Goal: Task Accomplishment & Management: Complete application form

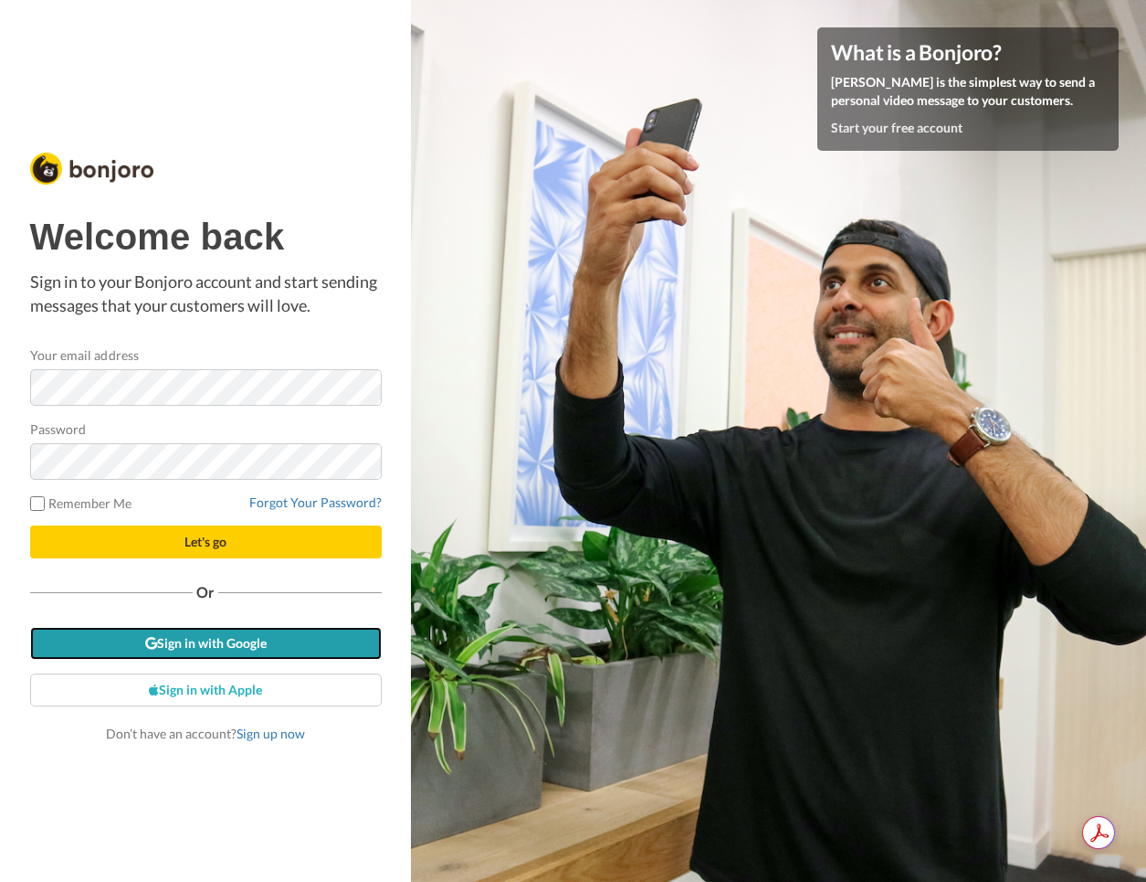
click at [249, 653] on link "Sign in with Google" at bounding box center [206, 643] width 352 height 33
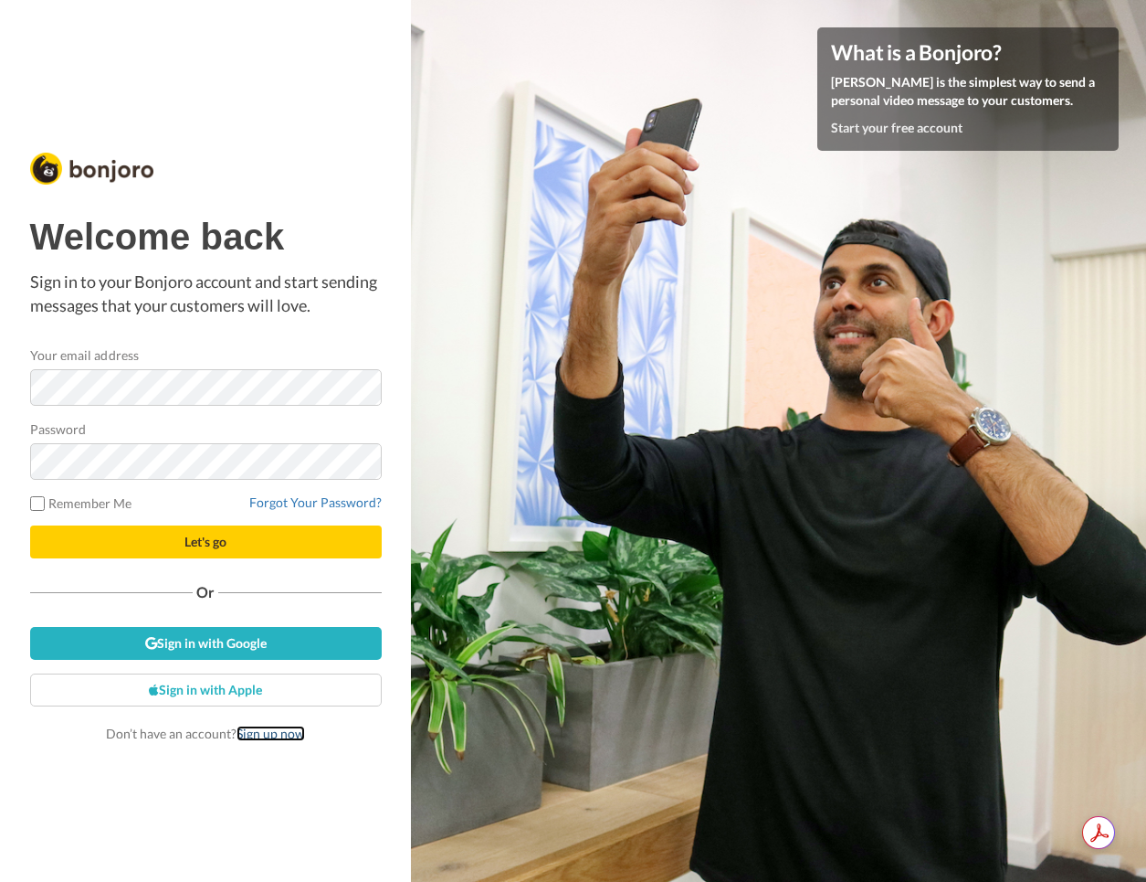
click at [264, 734] on link "Sign up now" at bounding box center [271, 733] width 69 height 16
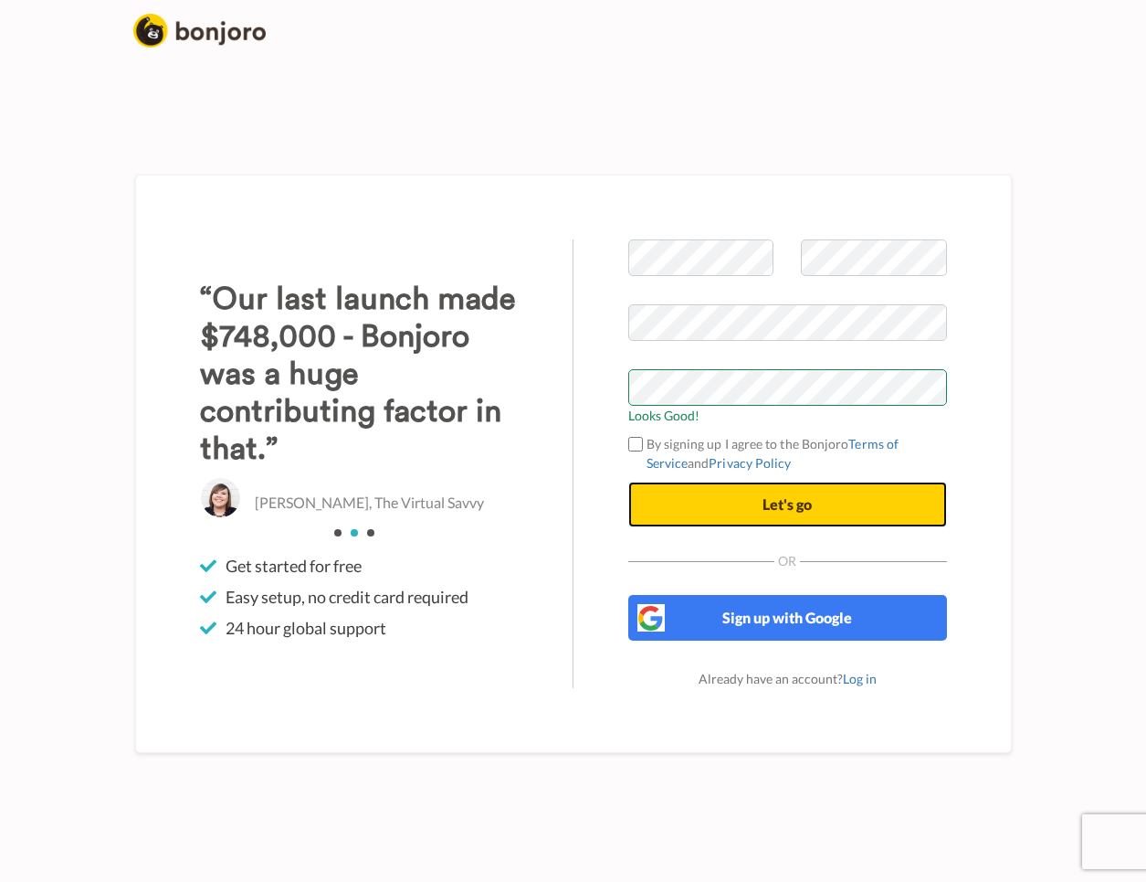
click at [728, 508] on button "Let's go" at bounding box center [788, 504] width 319 height 46
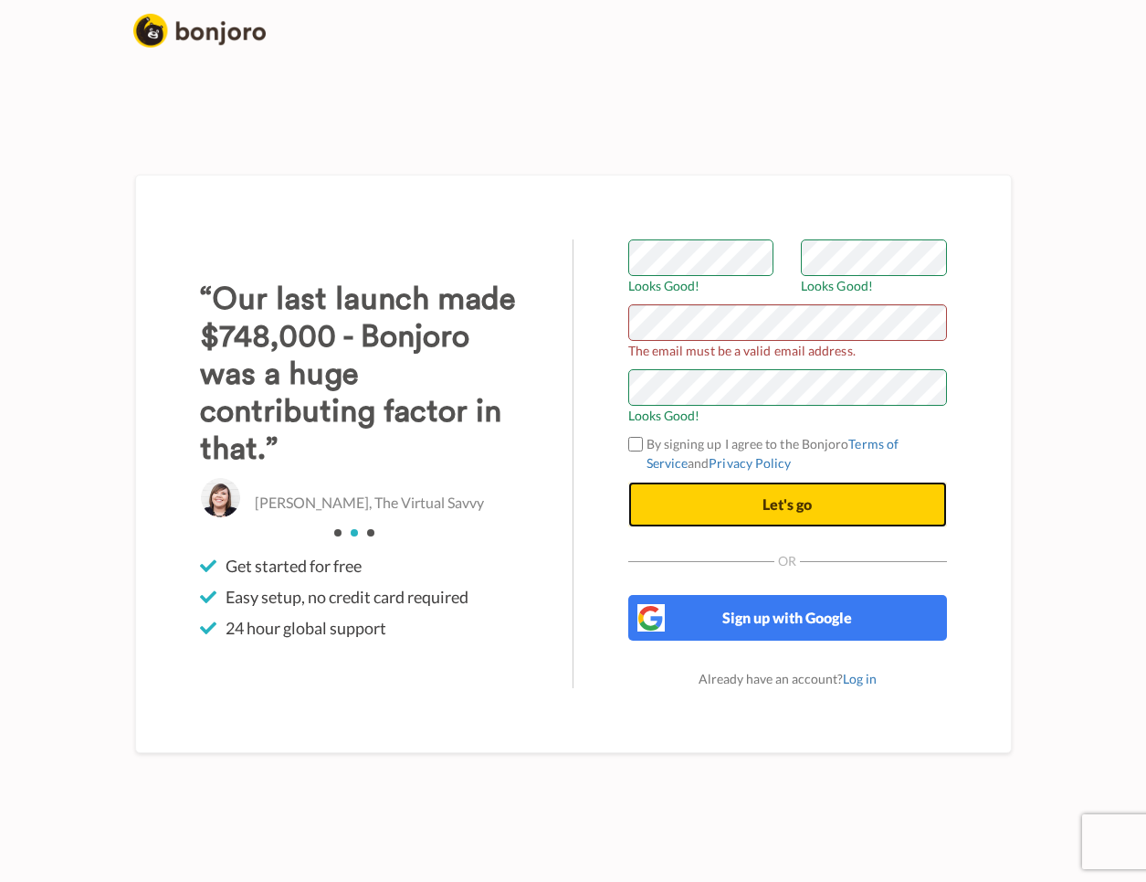
click at [813, 498] on button "Let's go" at bounding box center [788, 504] width 319 height 46
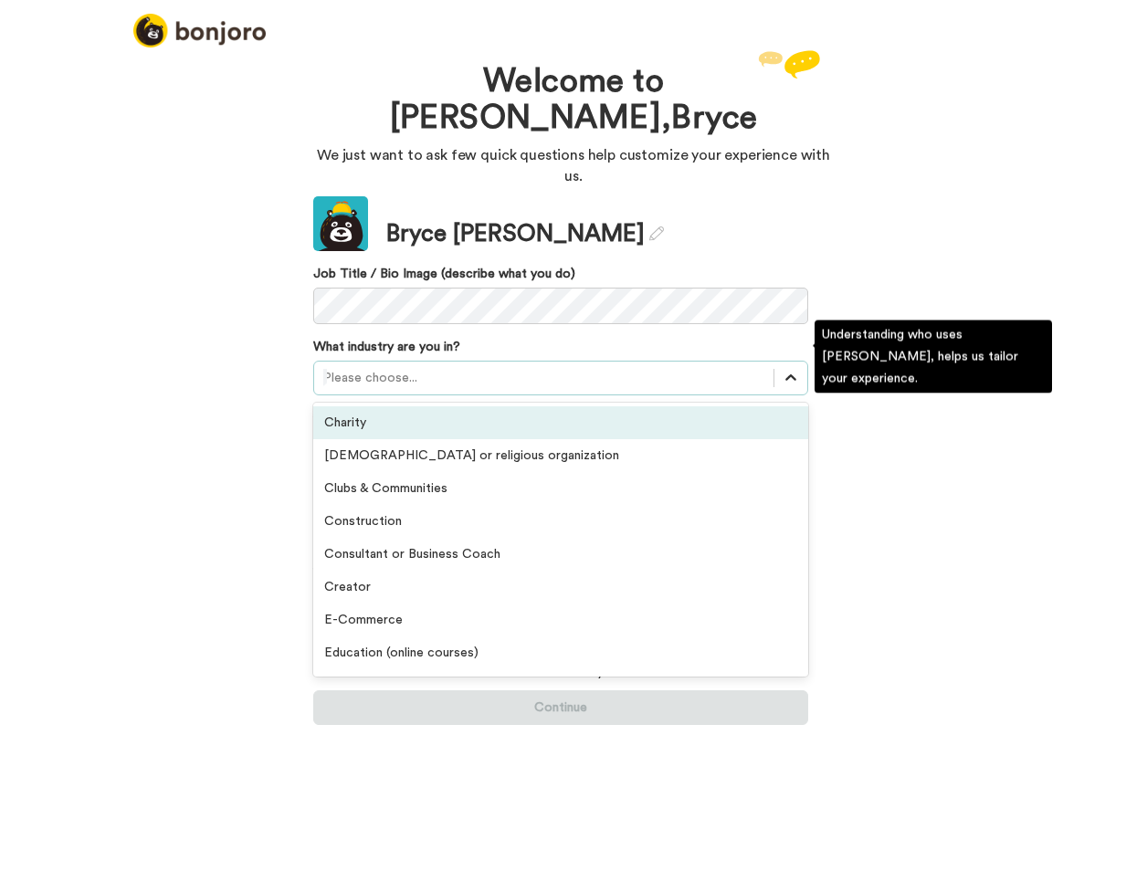
click at [792, 369] on icon at bounding box center [791, 378] width 18 height 18
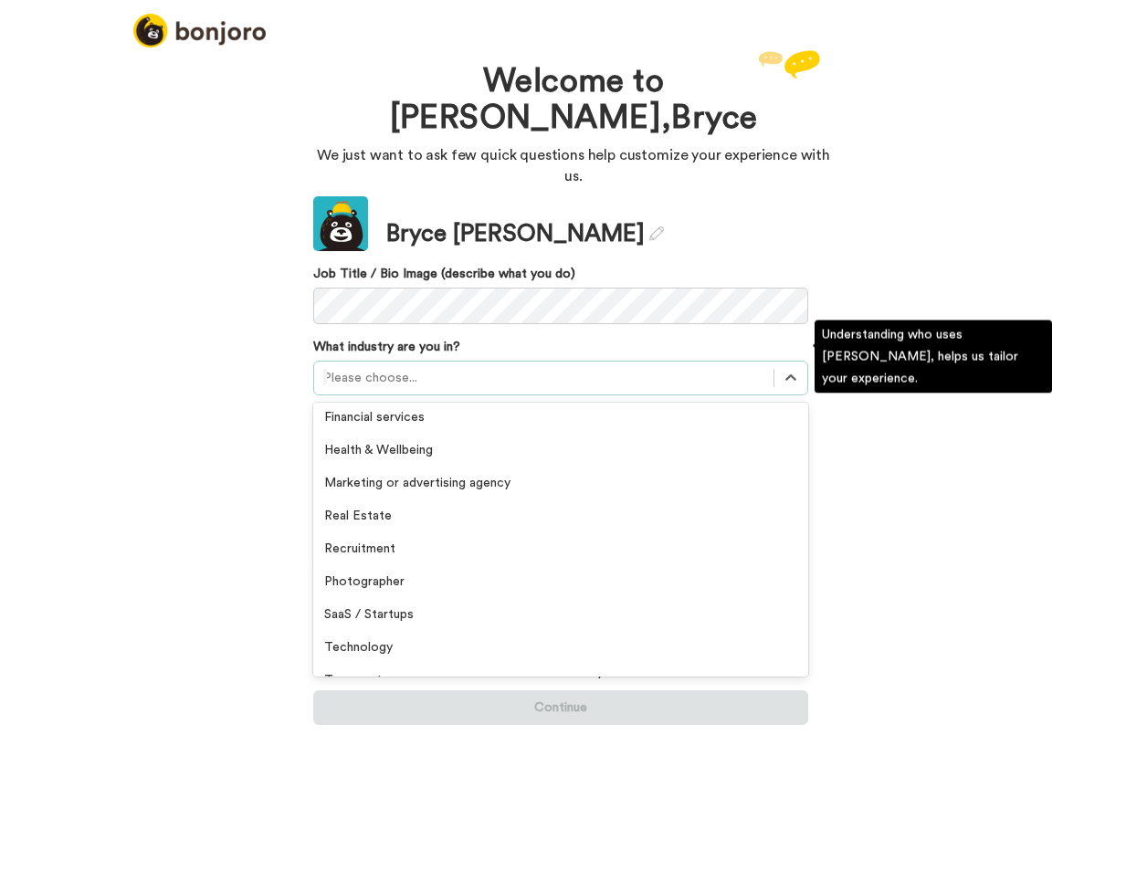
scroll to position [309, 0]
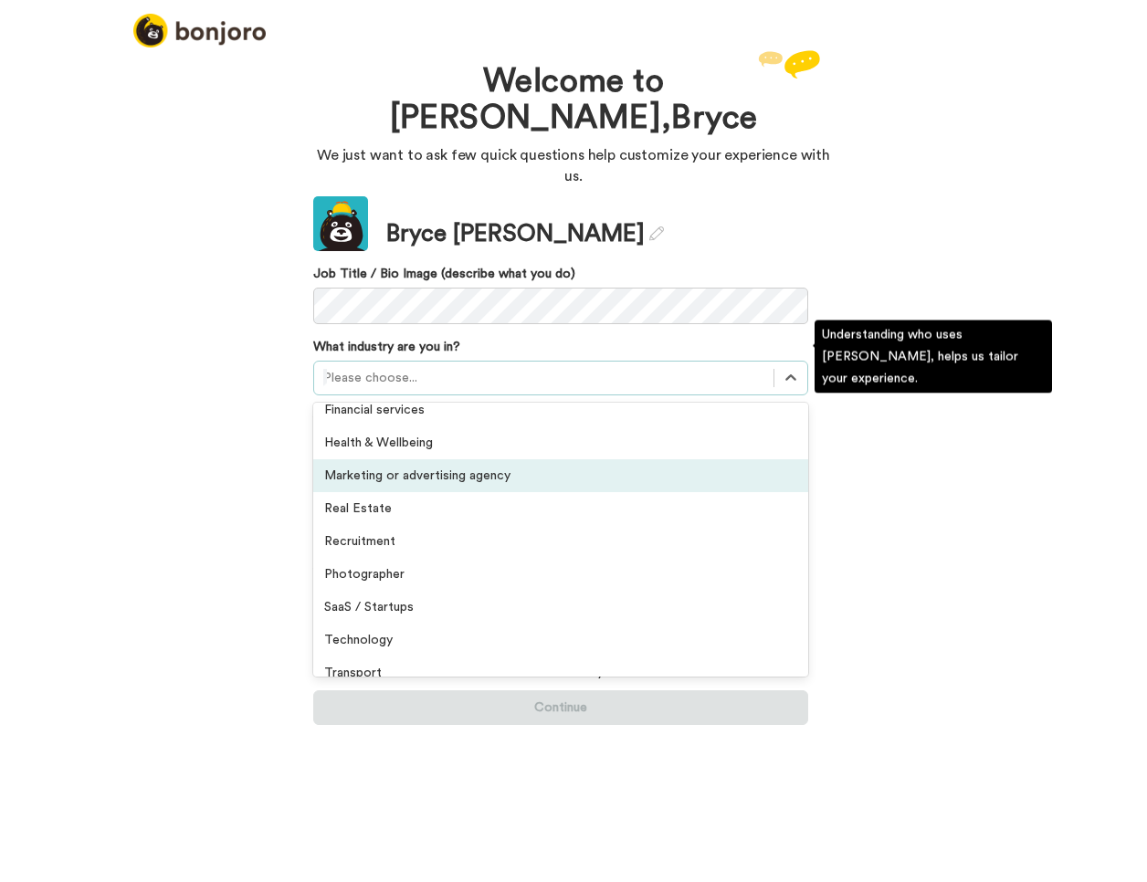
click at [493, 460] on div "Marketing or advertising agency" at bounding box center [560, 476] width 495 height 33
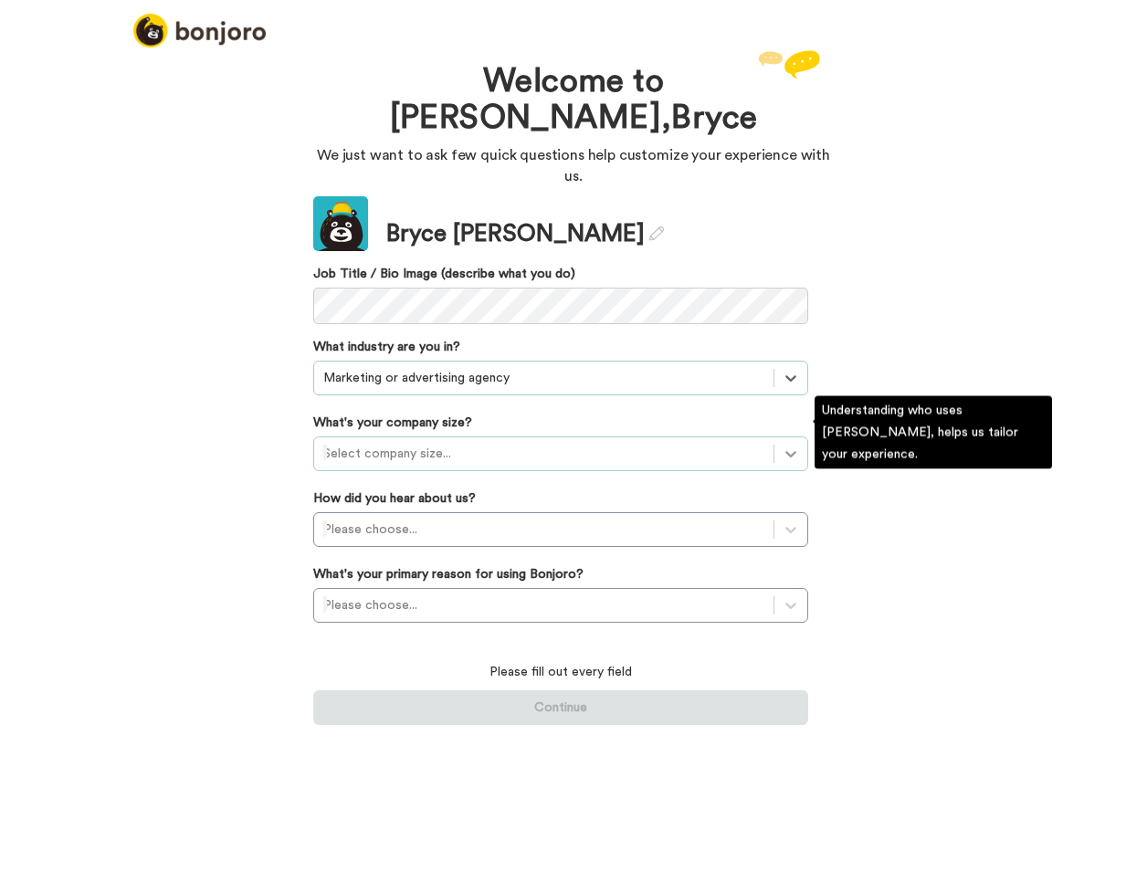
click at [785, 445] on icon at bounding box center [791, 454] width 18 height 18
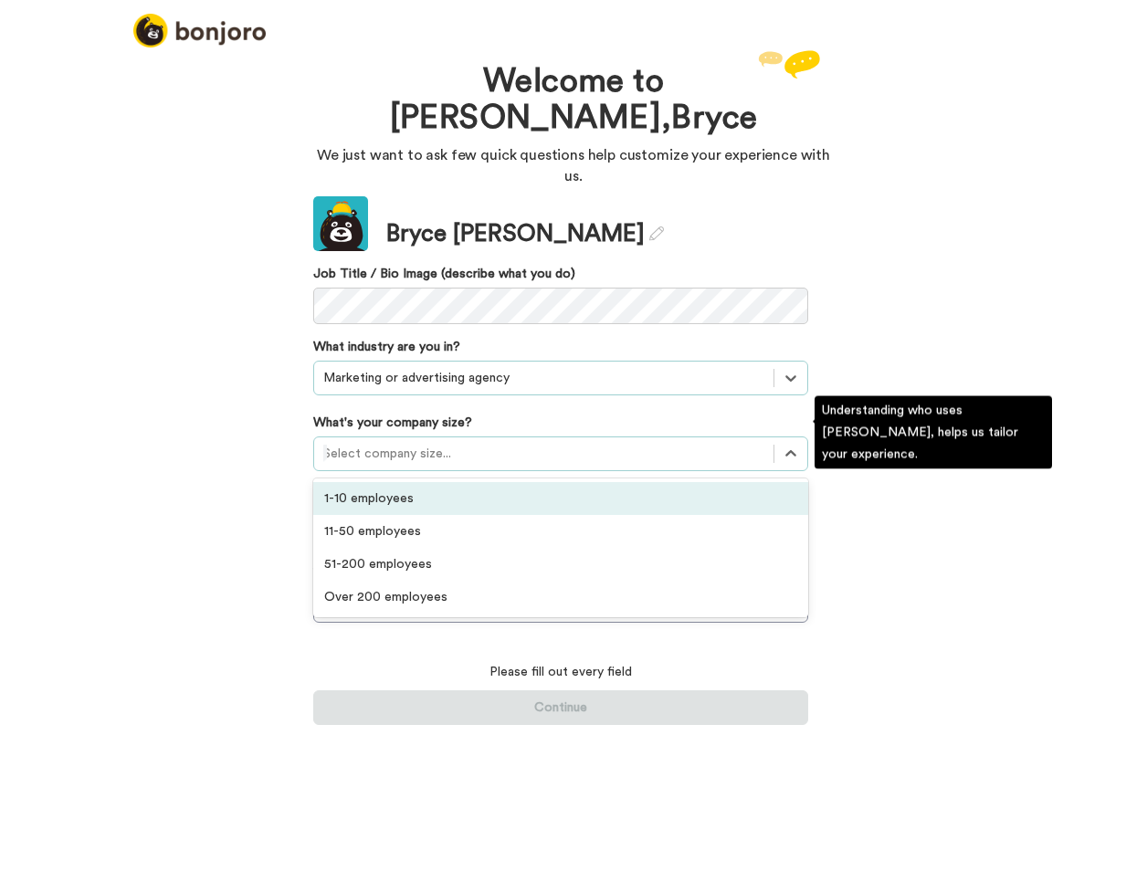
click at [674, 482] on div "1-10 employees" at bounding box center [560, 498] width 495 height 33
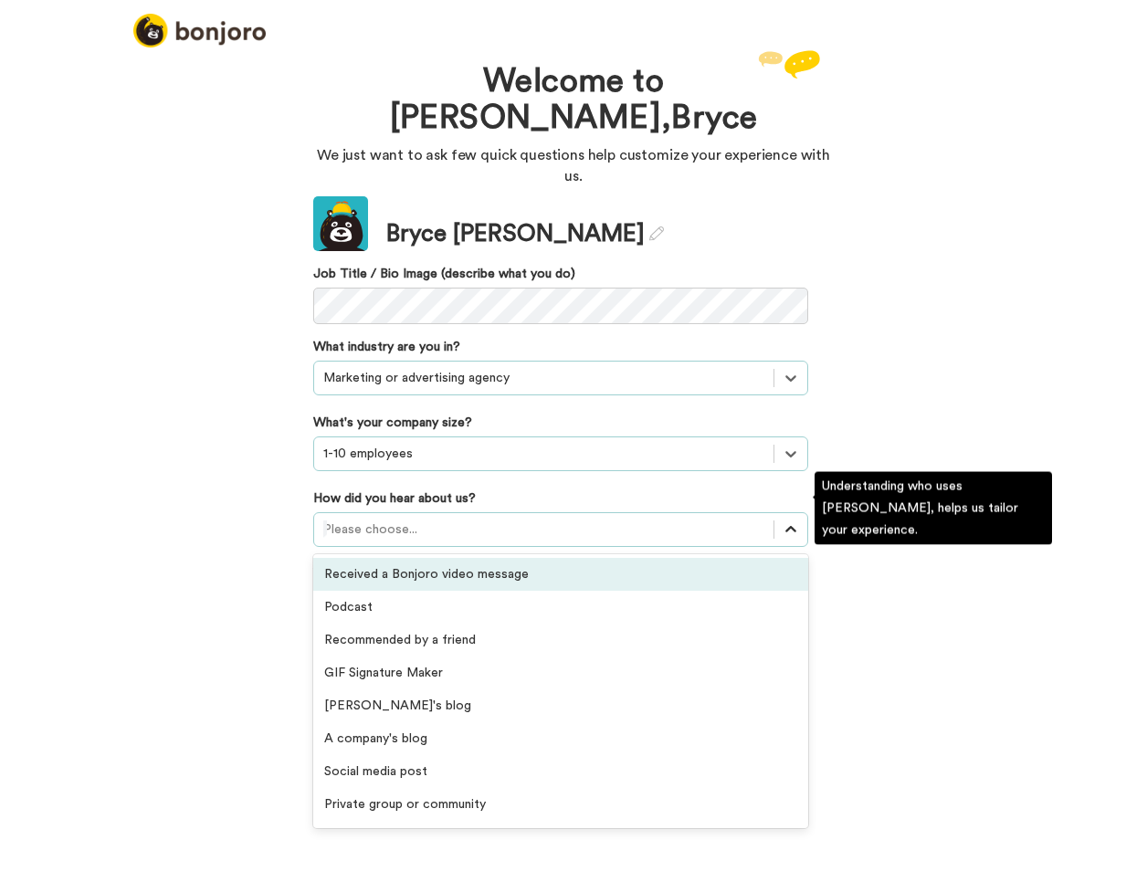
click at [800, 513] on div at bounding box center [791, 529] width 33 height 33
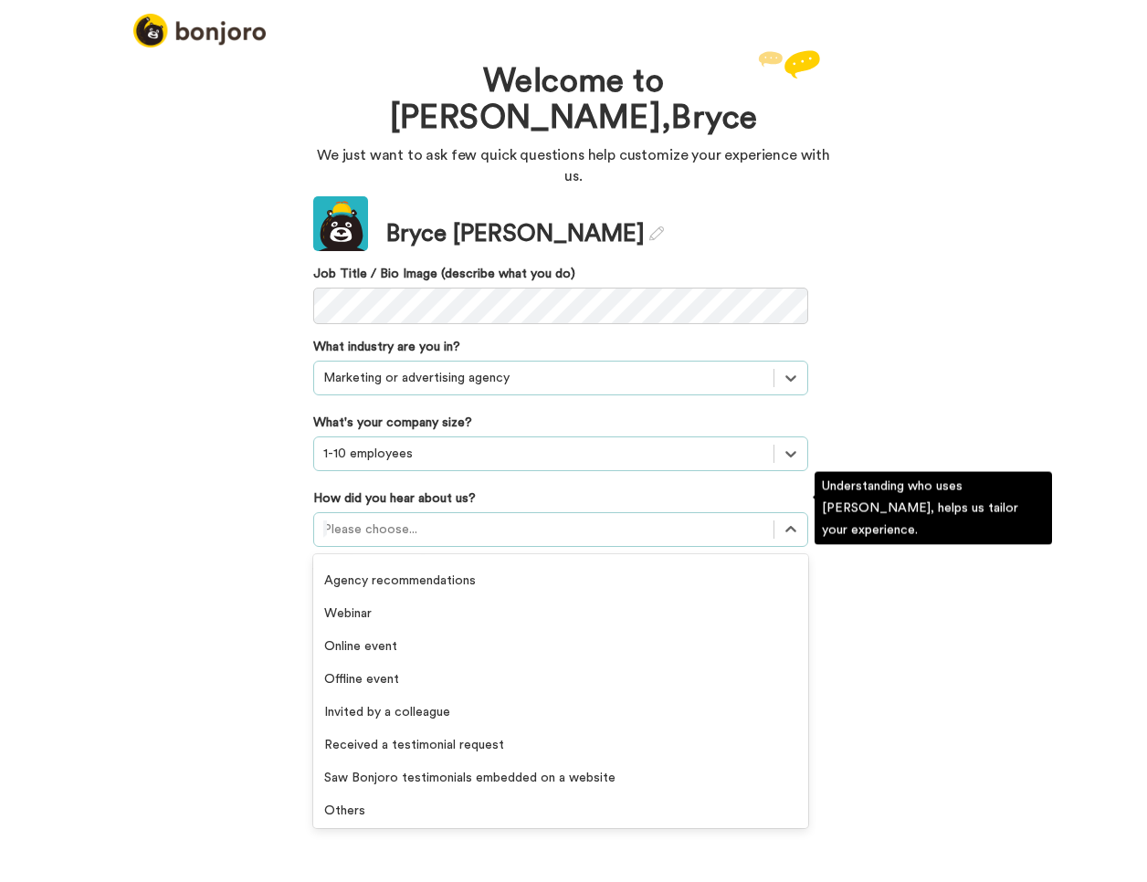
scroll to position [391, 0]
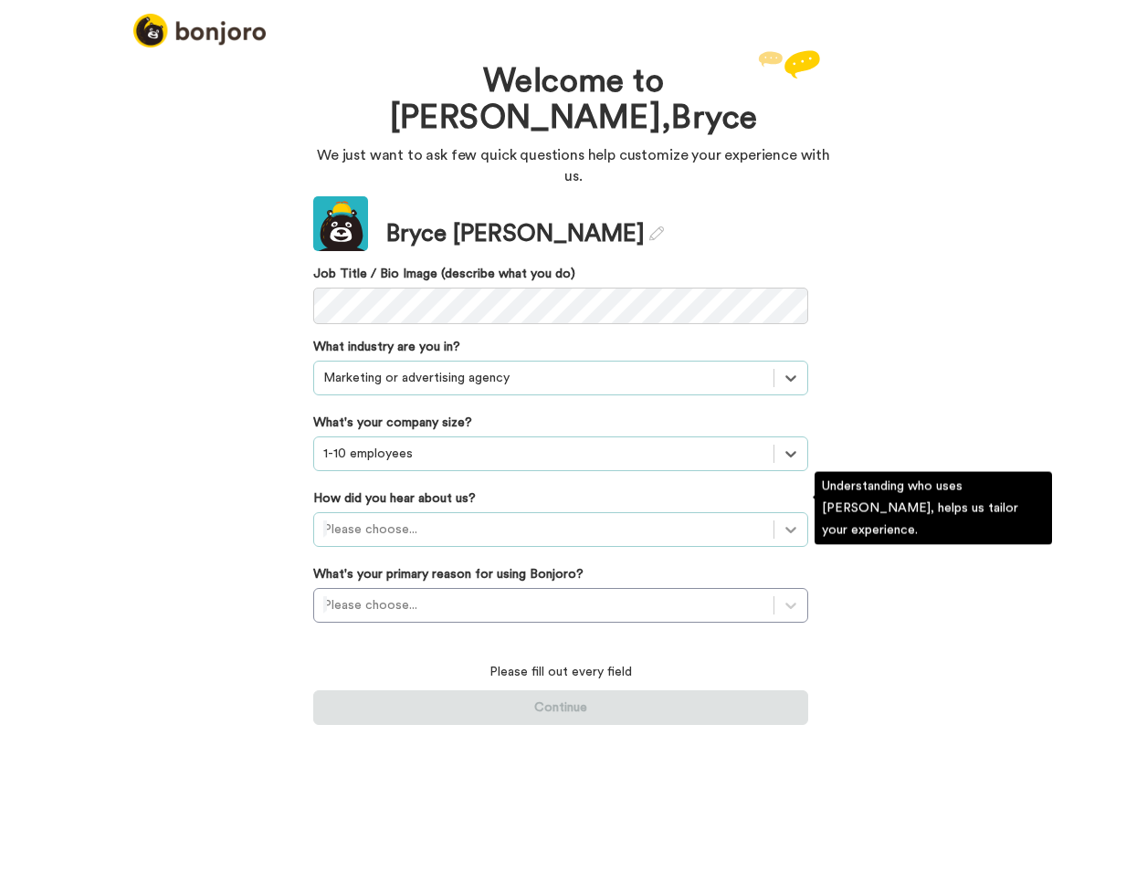
click at [795, 521] on icon at bounding box center [791, 530] width 18 height 18
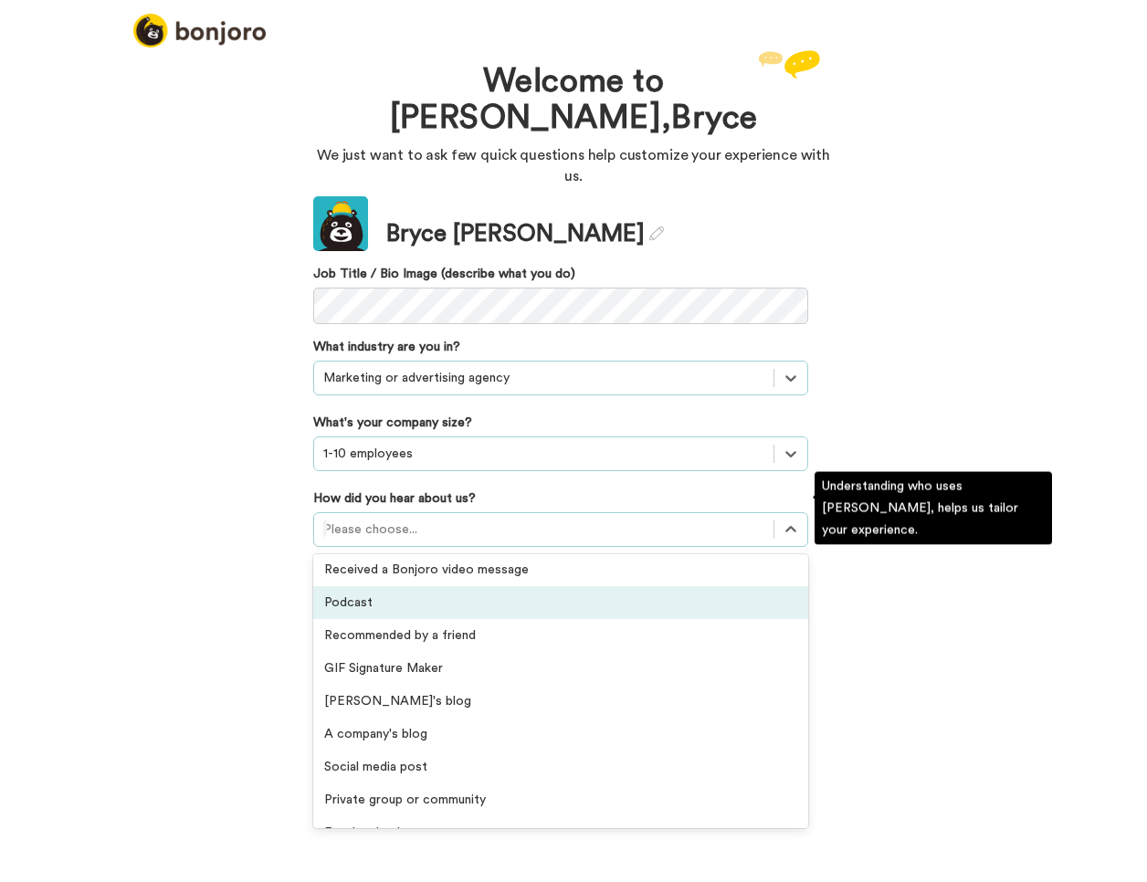
scroll to position [0, 0]
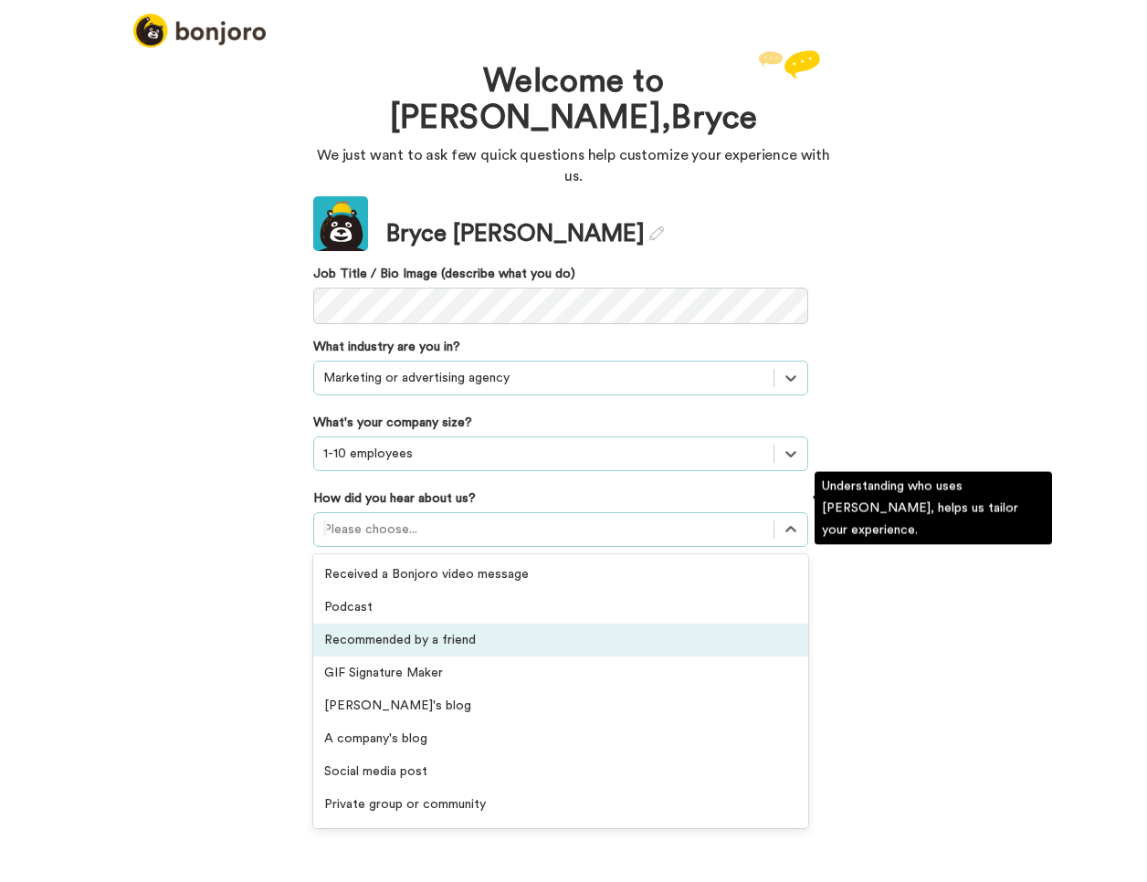
click at [550, 624] on div "Recommended by a friend" at bounding box center [560, 640] width 495 height 33
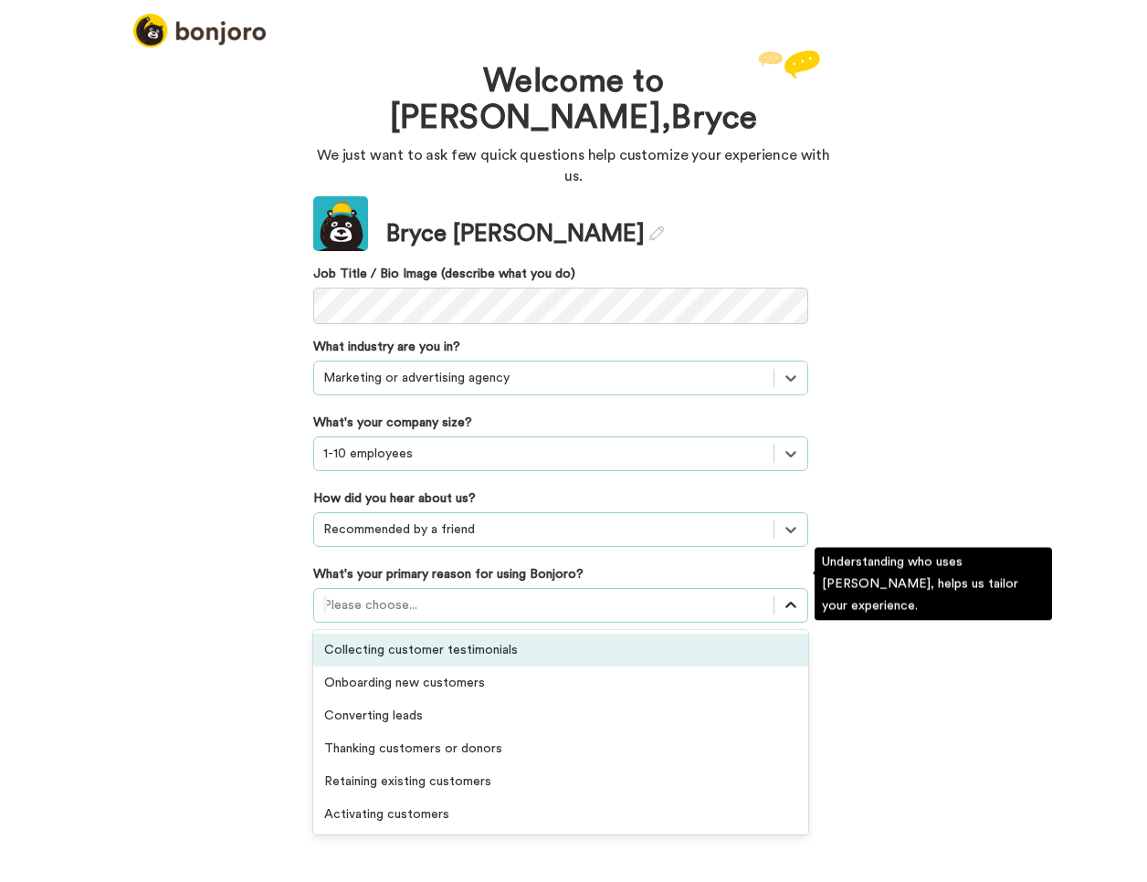
click at [793, 602] on icon at bounding box center [791, 605] width 11 height 6
click at [599, 639] on div "Collecting customer testimonials" at bounding box center [560, 650] width 495 height 33
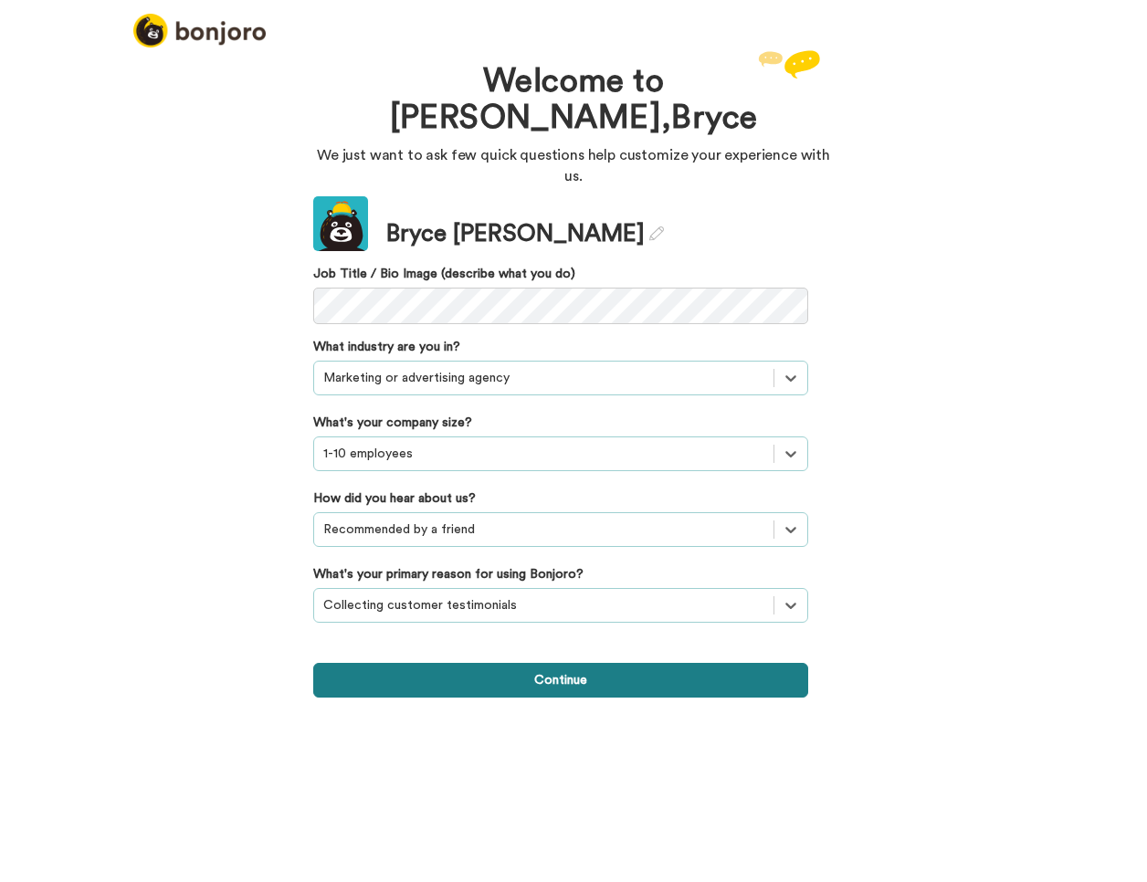
click at [601, 663] on button "Continue" at bounding box center [560, 680] width 495 height 35
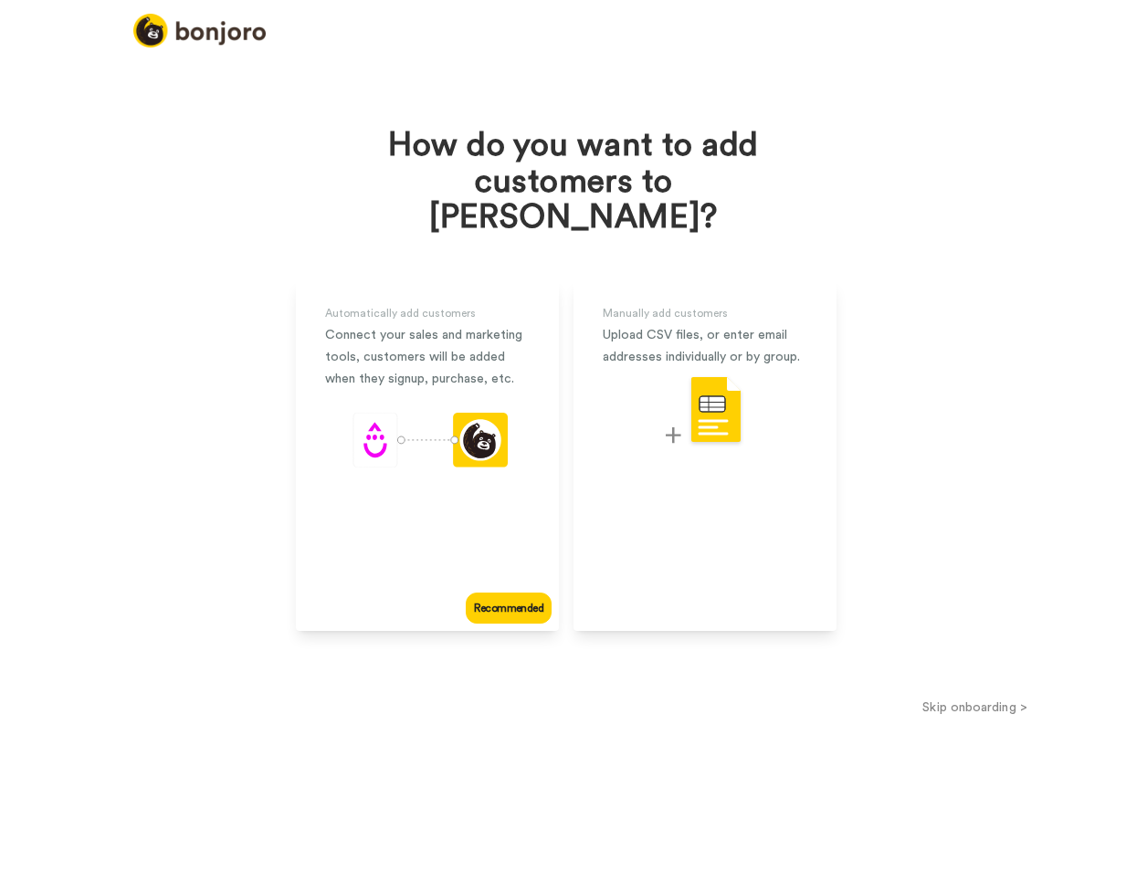
click at [977, 698] on button "Skip onboarding >" at bounding box center [975, 707] width 344 height 19
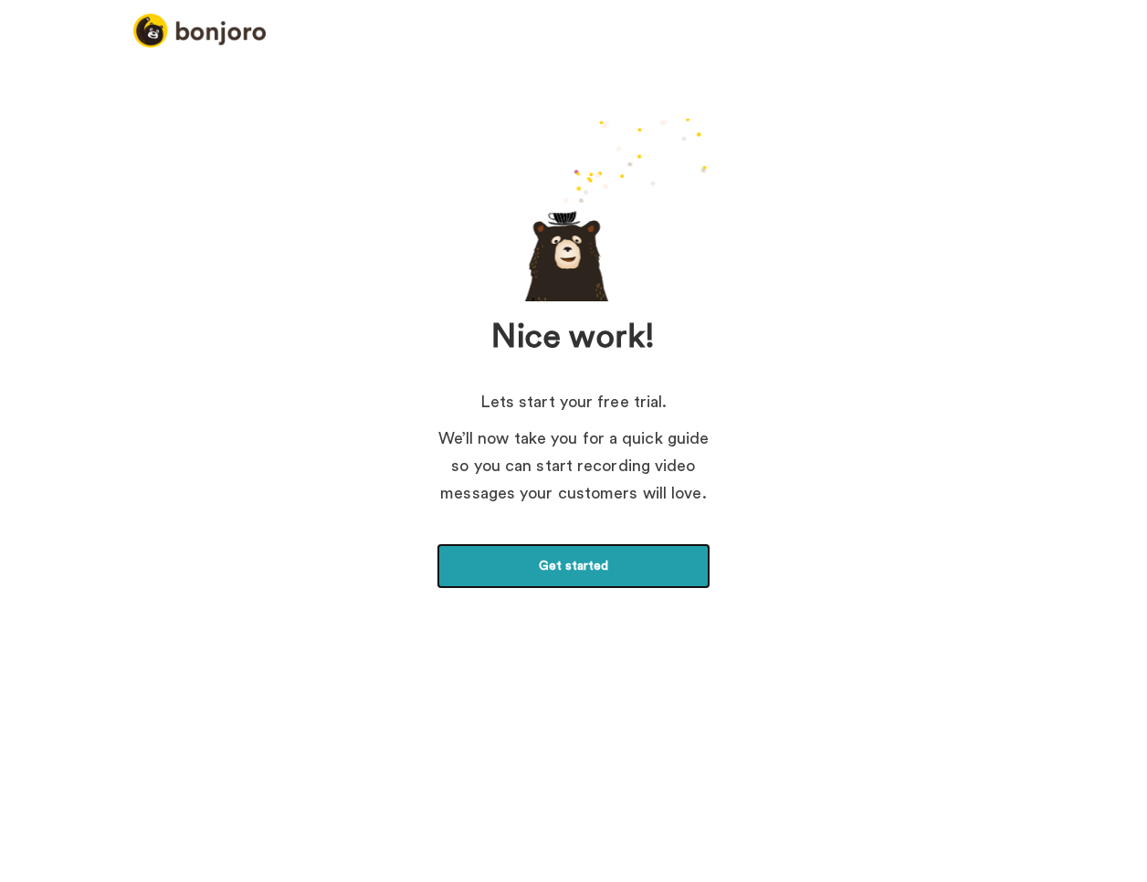
click at [596, 568] on link "Get started" at bounding box center [574, 567] width 274 height 46
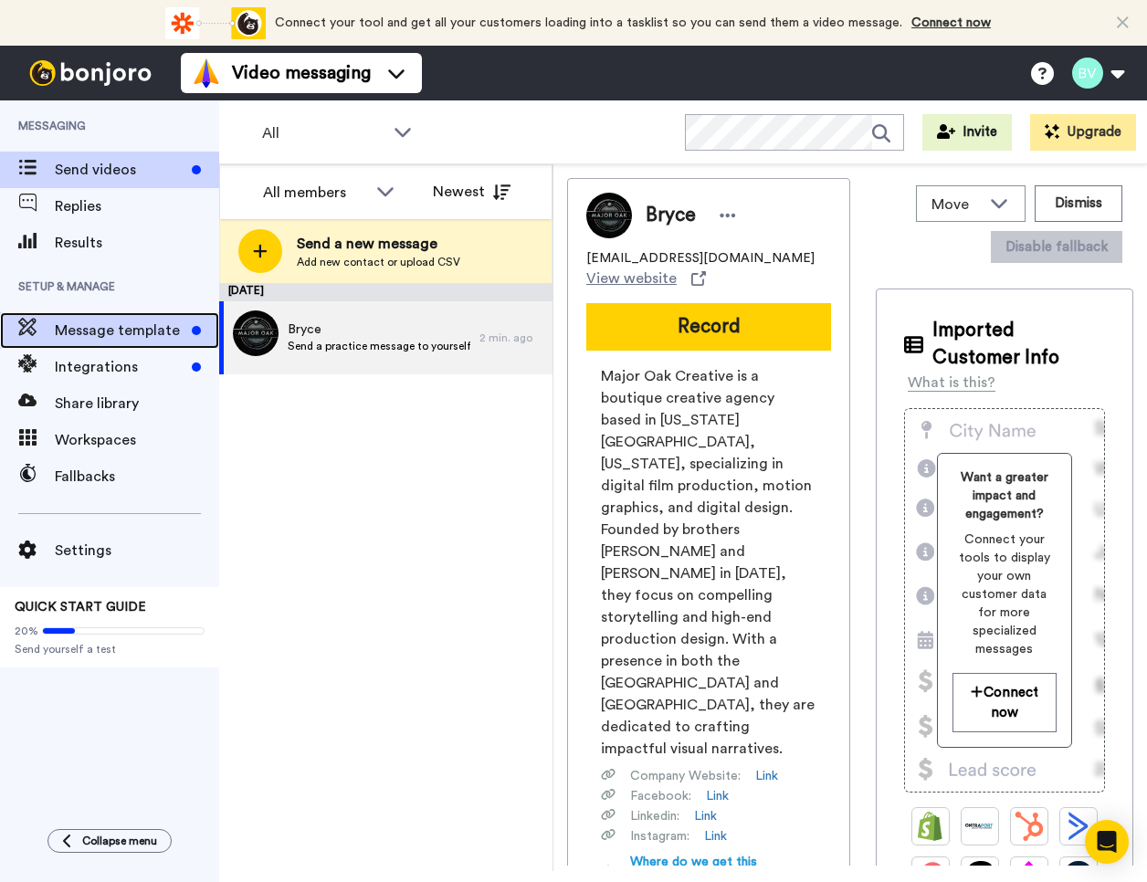
click at [96, 335] on span "Message template" at bounding box center [120, 331] width 130 height 22
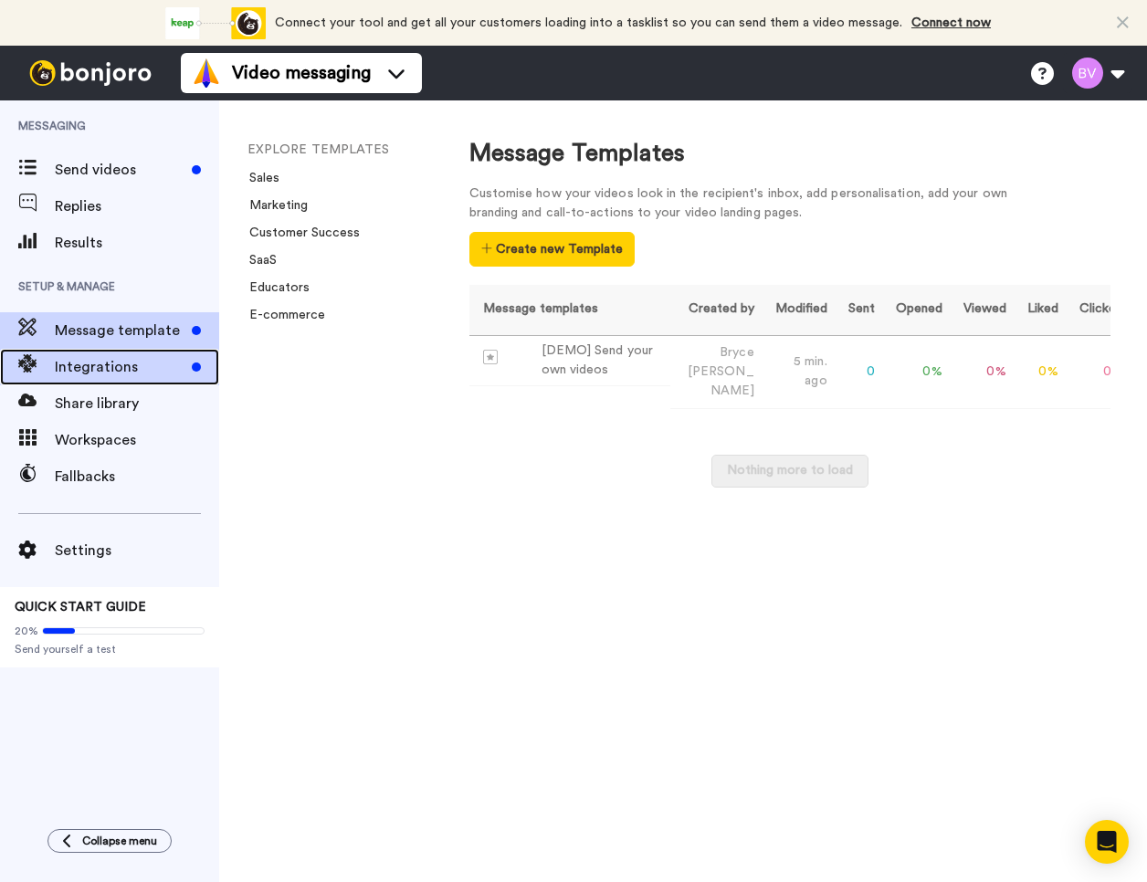
click at [98, 357] on span "Integrations" at bounding box center [120, 367] width 130 height 22
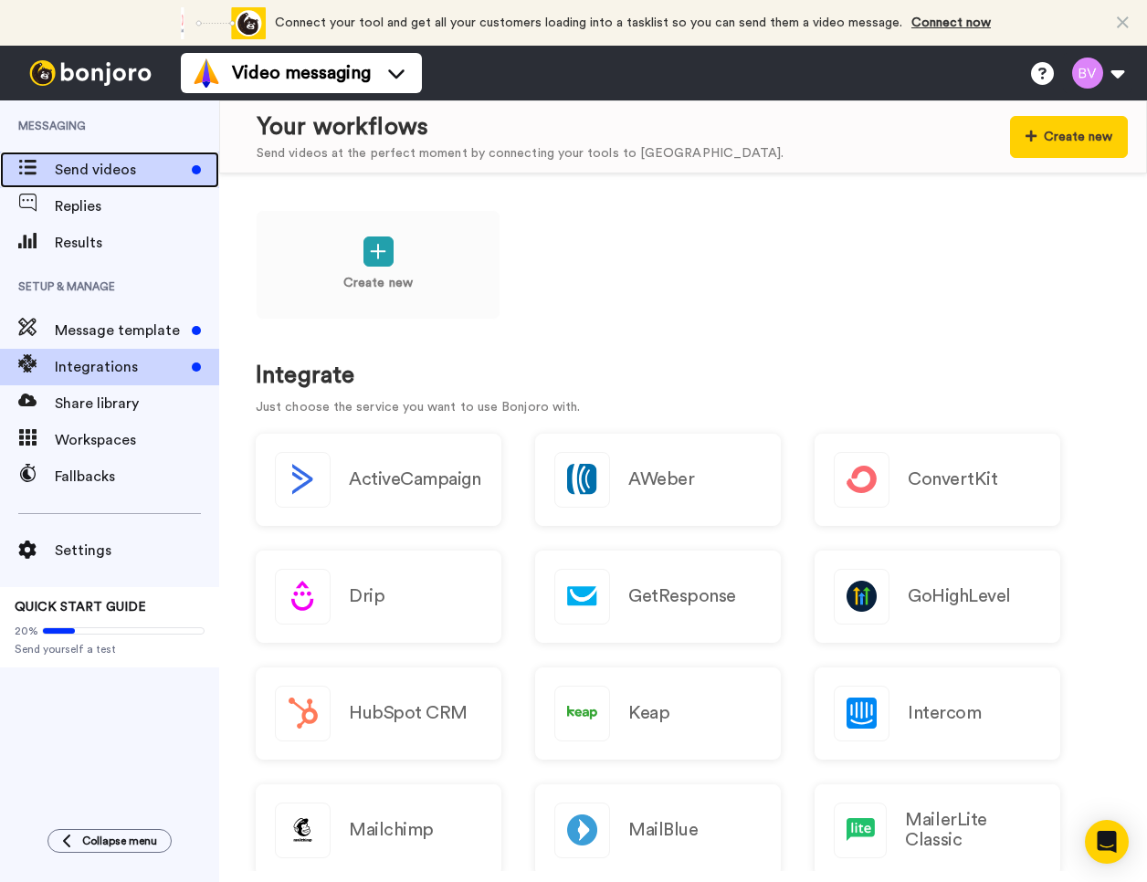
click at [112, 170] on span "Send videos" at bounding box center [120, 170] width 130 height 22
